Goal: Download file/media

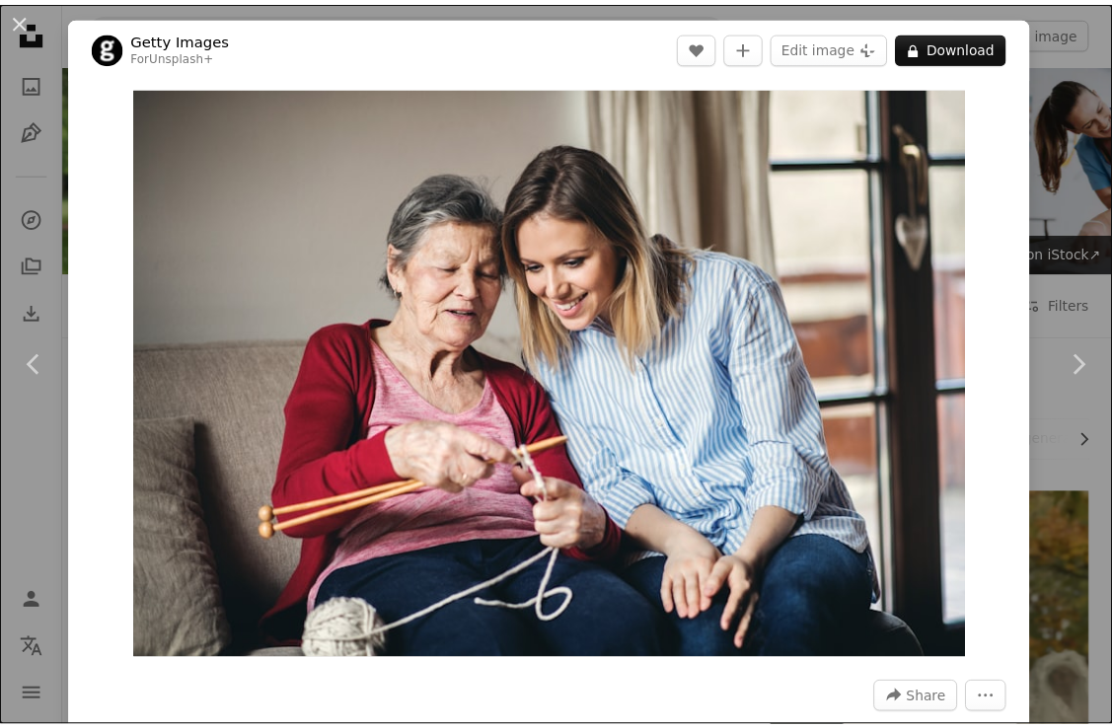
scroll to position [3157, 0]
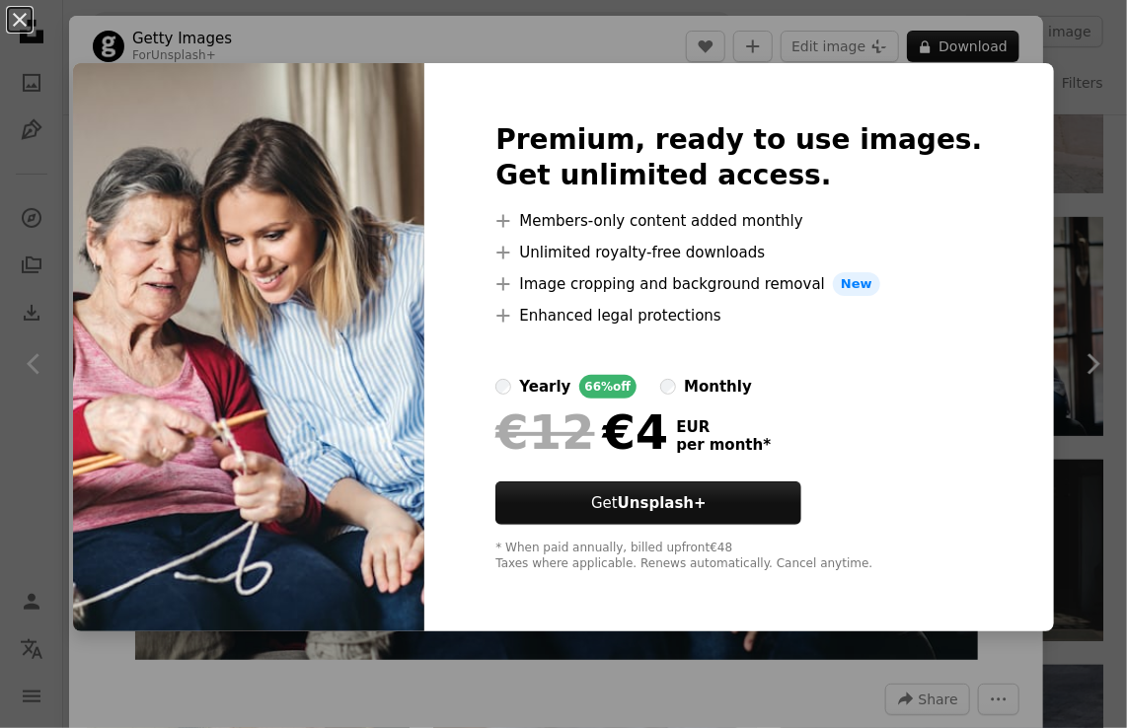
click at [1066, 118] on div "An X shape Premium, ready to use images. Get unlimited access. A plus sign Memb…" at bounding box center [563, 364] width 1127 height 728
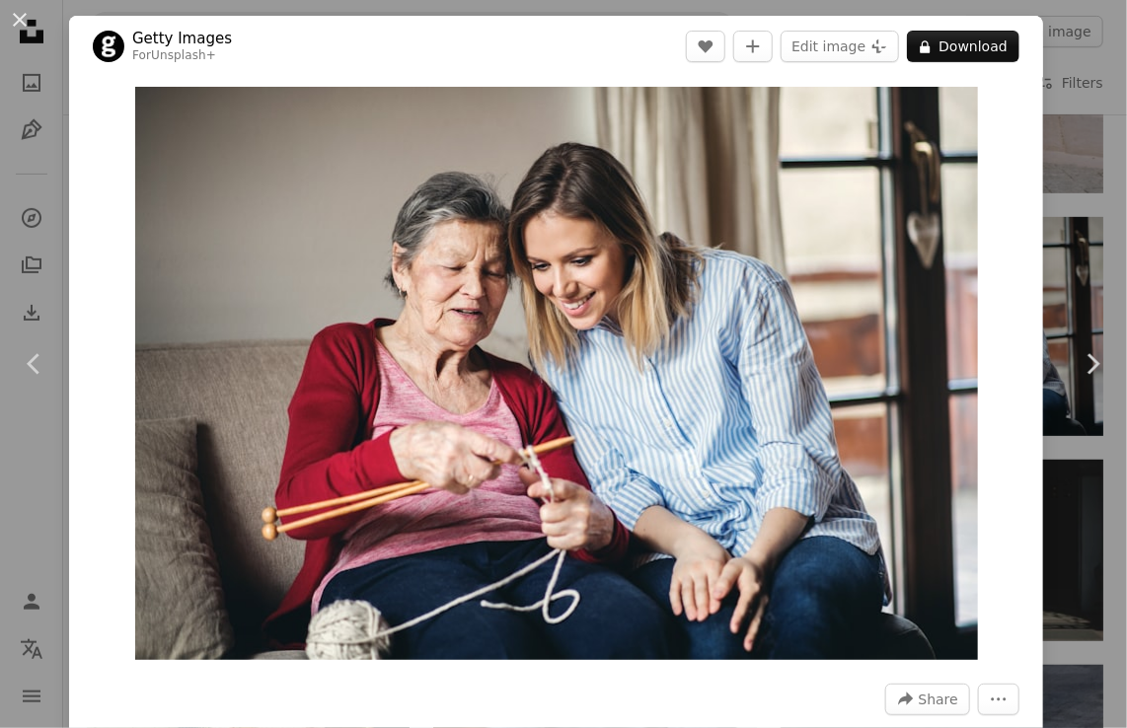
click at [1091, 45] on div "An X shape Chevron left Chevron right Getty Images For Unsplash+ A heart A plus…" at bounding box center [563, 364] width 1127 height 728
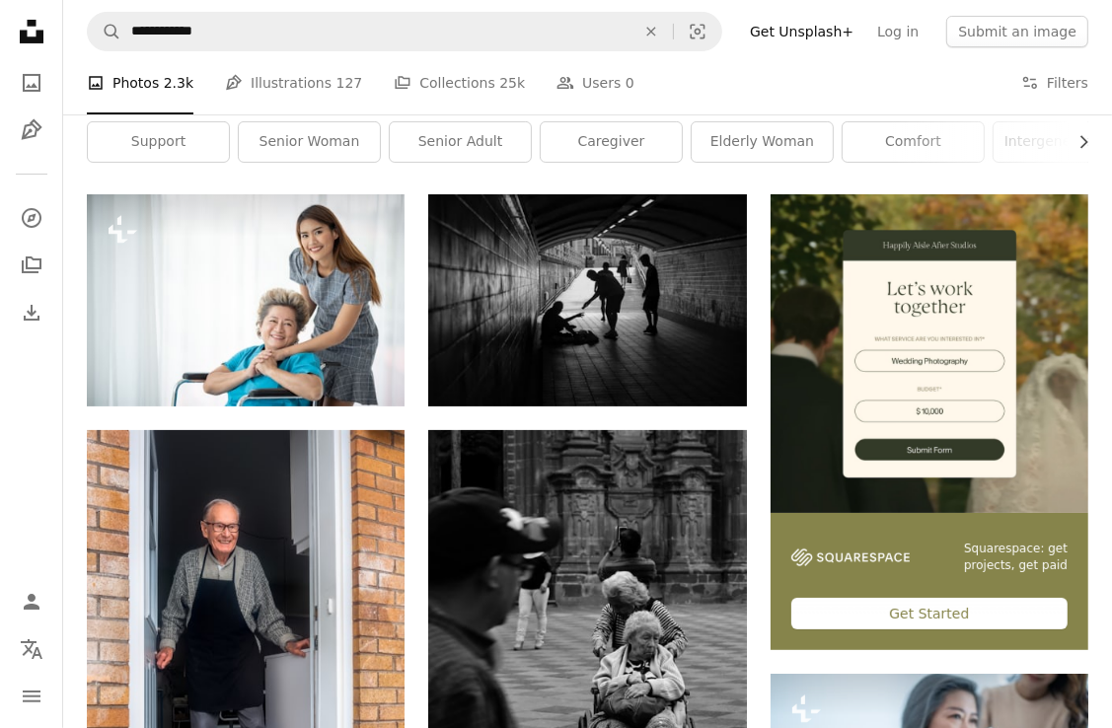
scroll to position [197, 0]
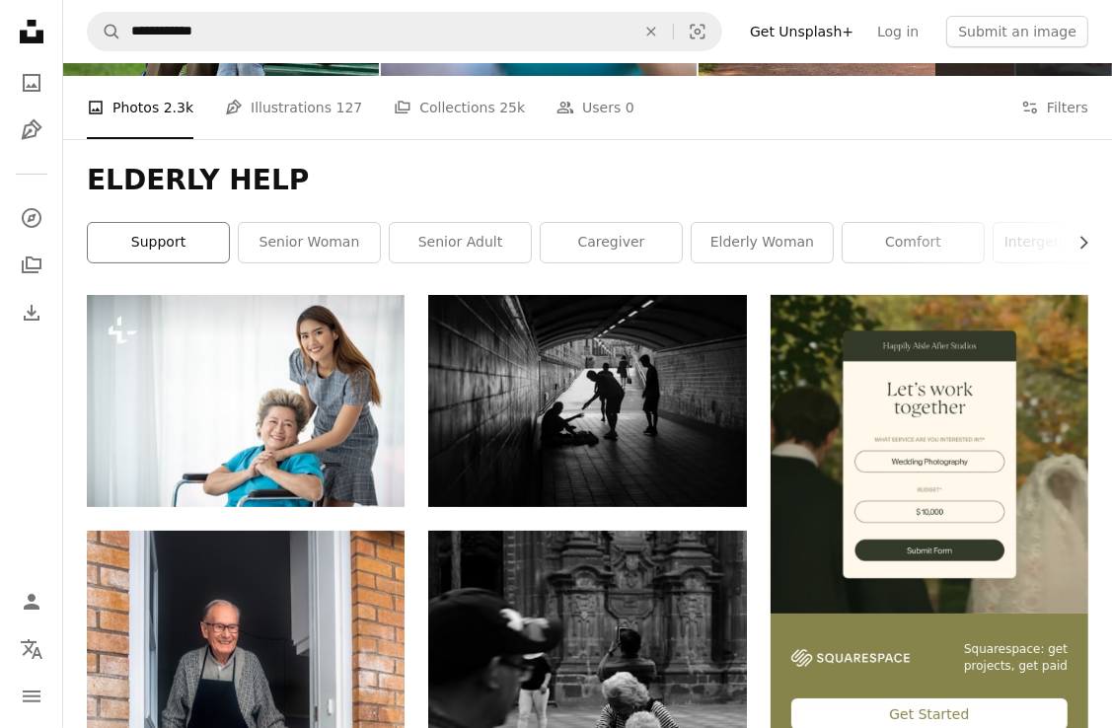
click at [134, 239] on link "support" at bounding box center [158, 242] width 141 height 39
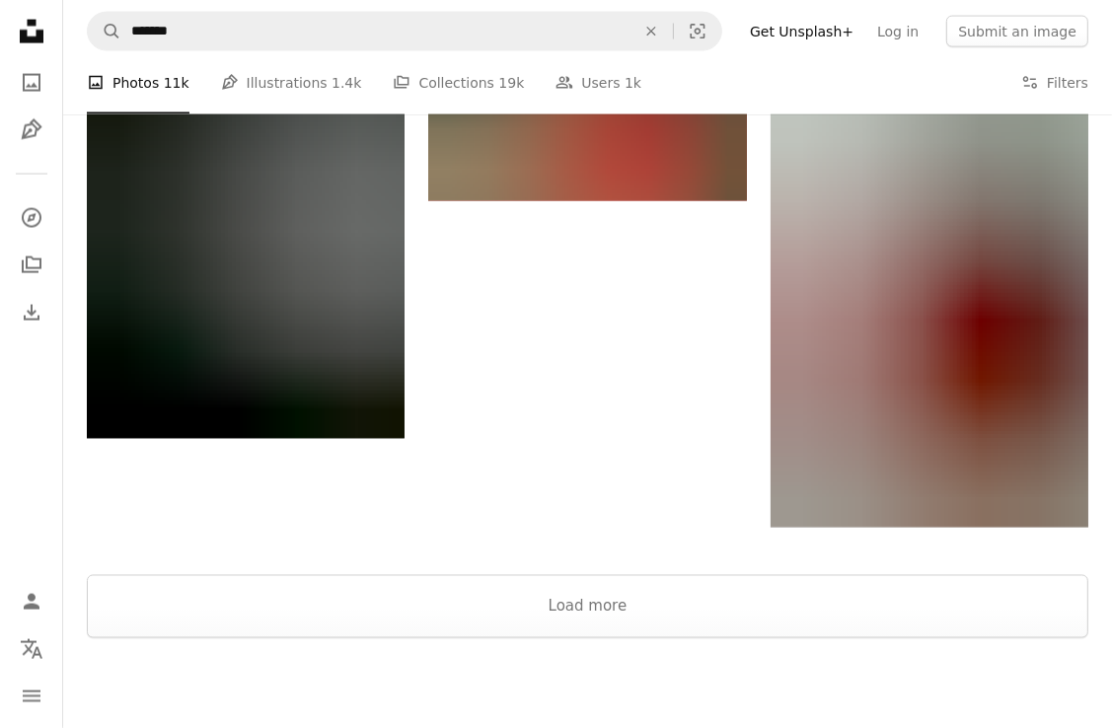
scroll to position [2861, 0]
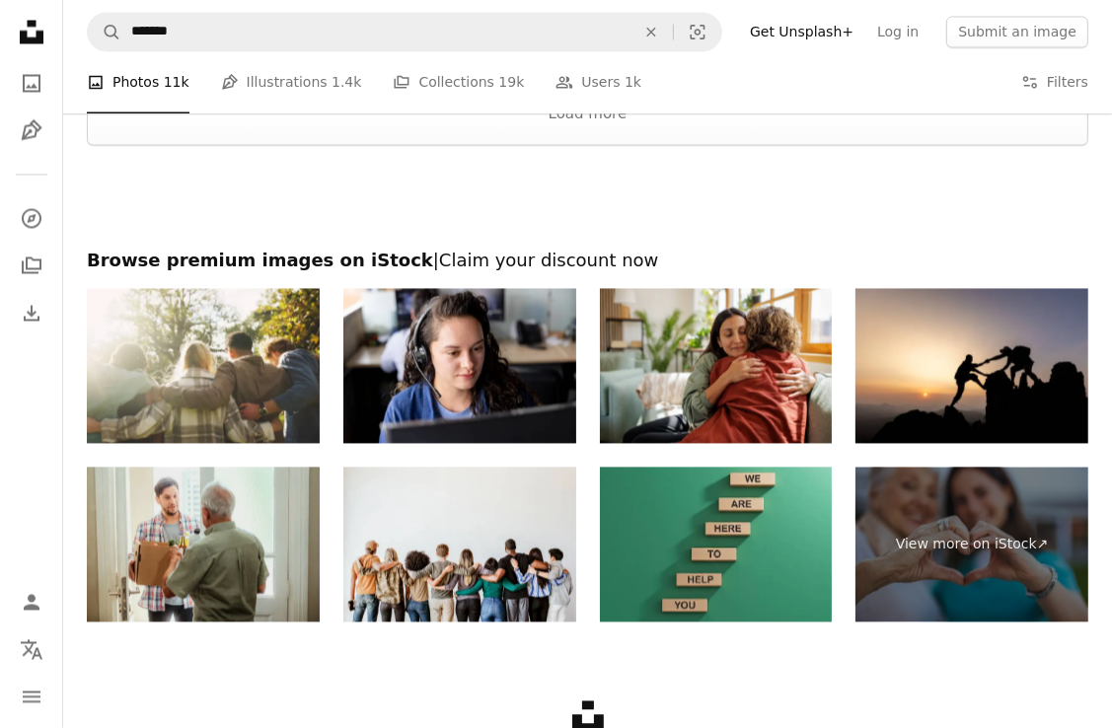
click at [268, 526] on img at bounding box center [203, 544] width 233 height 155
